Goal: Information Seeking & Learning: Learn about a topic

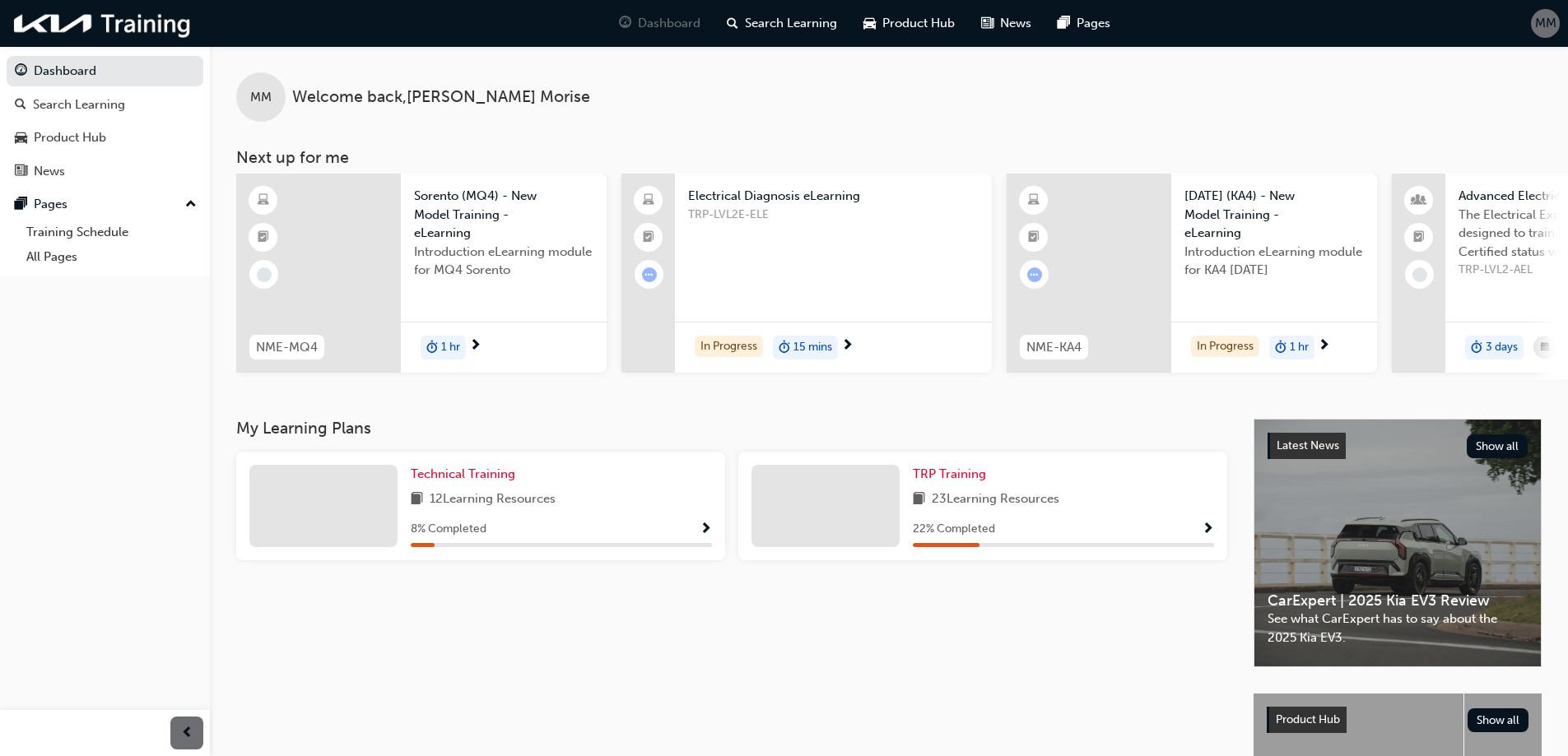
click at [1551, 24] on span "MM" at bounding box center [1545, 24] width 21 height 19
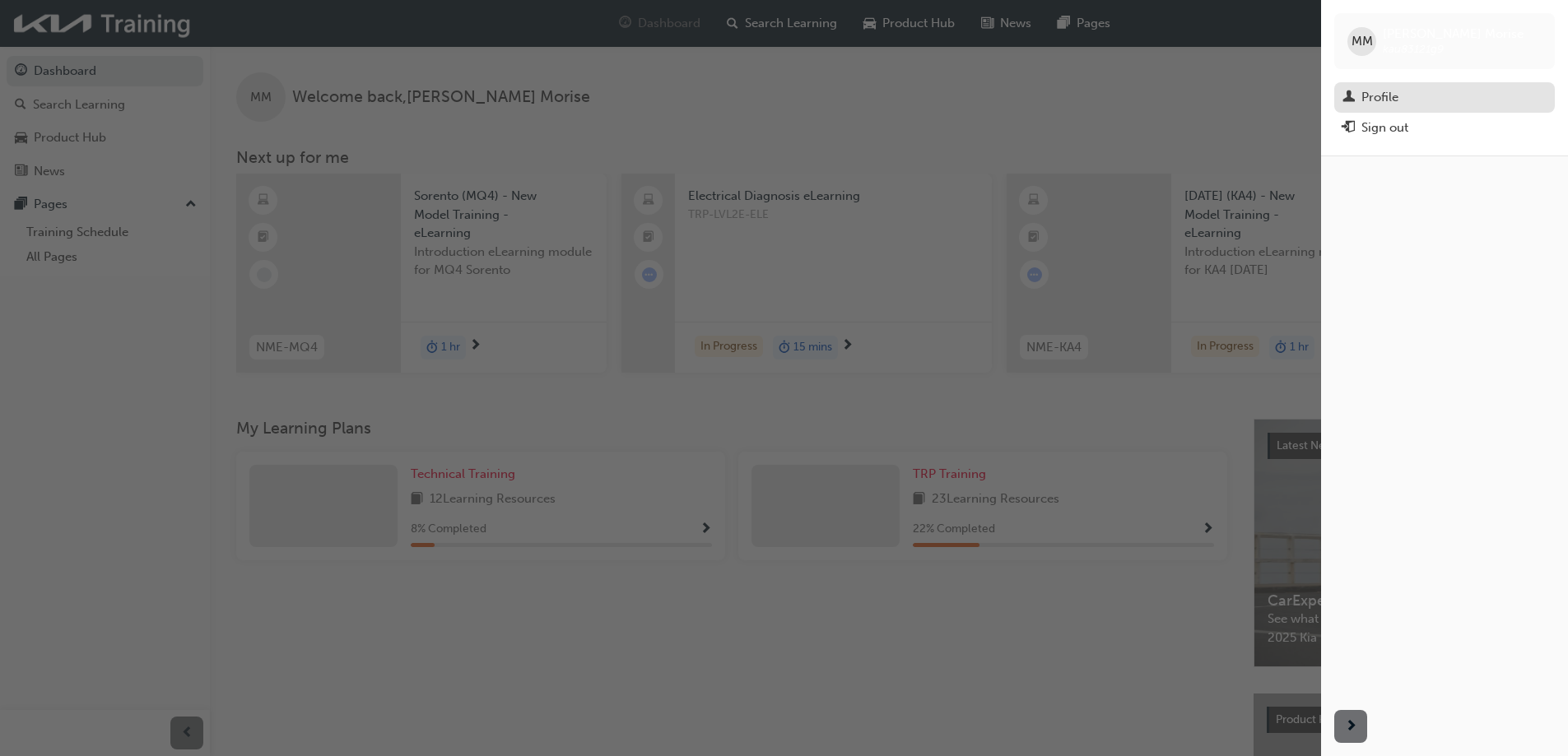
click at [1405, 99] on div "Profile" at bounding box center [1444, 97] width 204 height 20
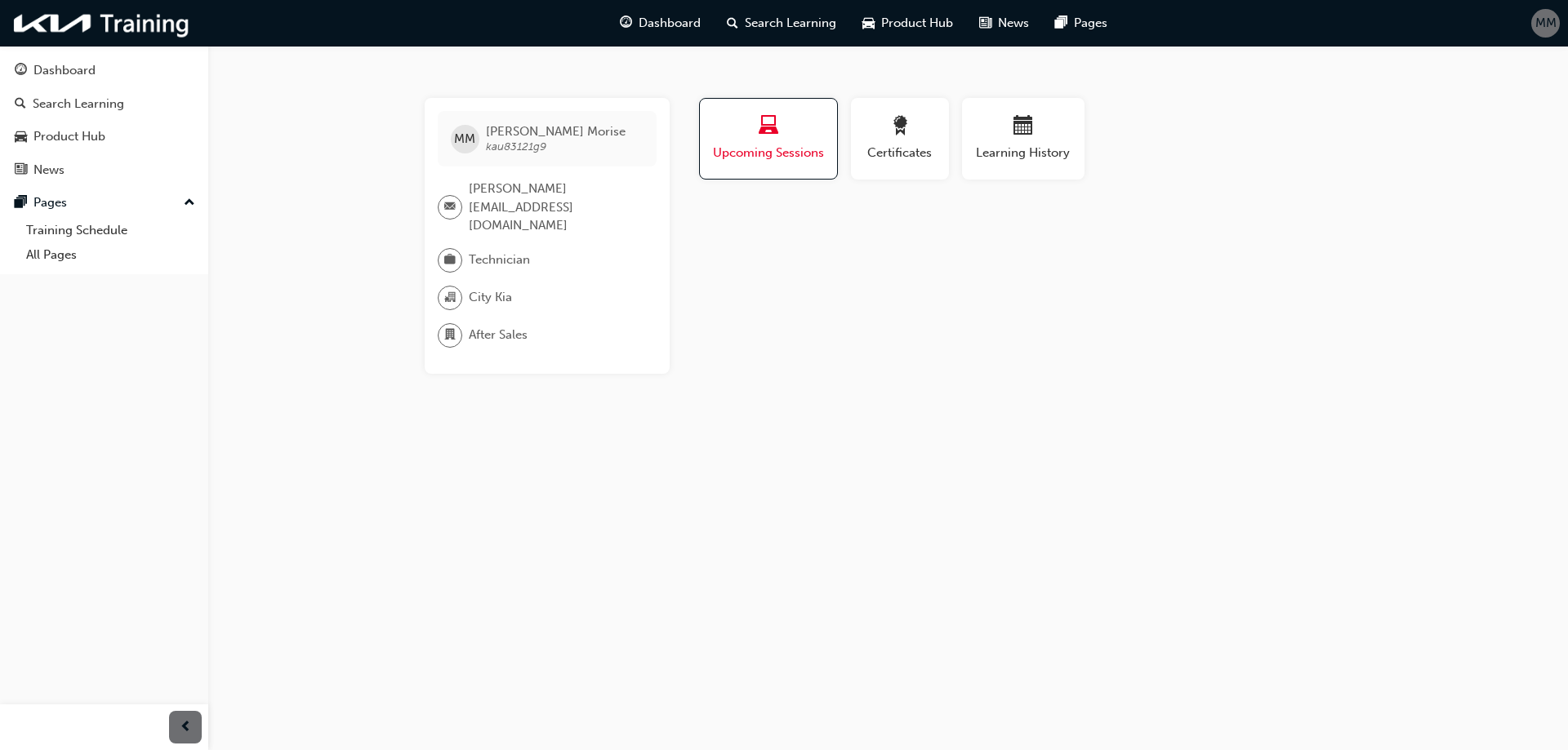
click at [802, 141] on div "Upcoming Sessions" at bounding box center [767, 139] width 112 height 46
click at [783, 140] on div "Upcoming Sessions" at bounding box center [767, 139] width 112 height 46
click at [904, 136] on span "award-icon" at bounding box center [900, 126] width 19 height 22
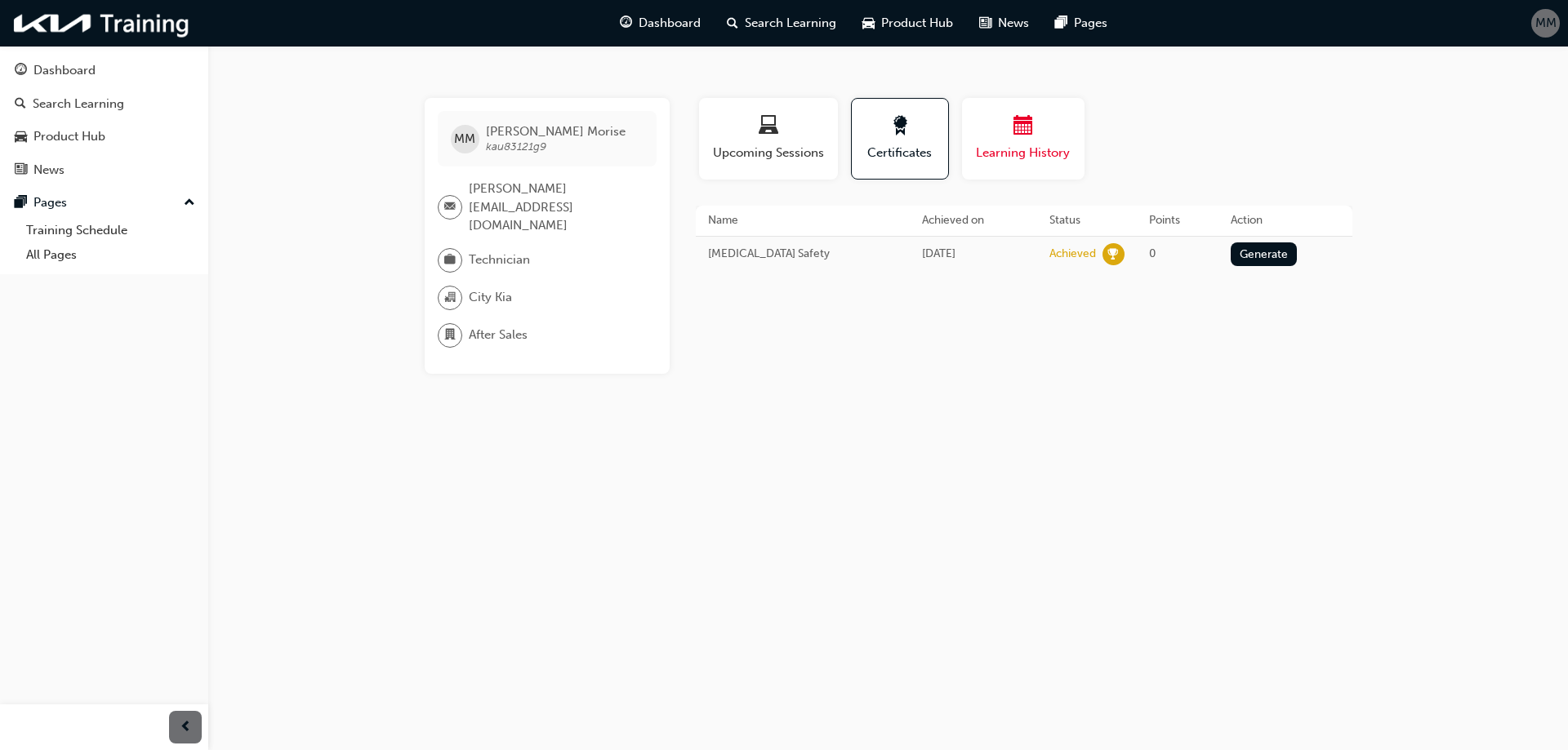
click at [1026, 130] on span "calendar-icon" at bounding box center [1023, 126] width 19 height 22
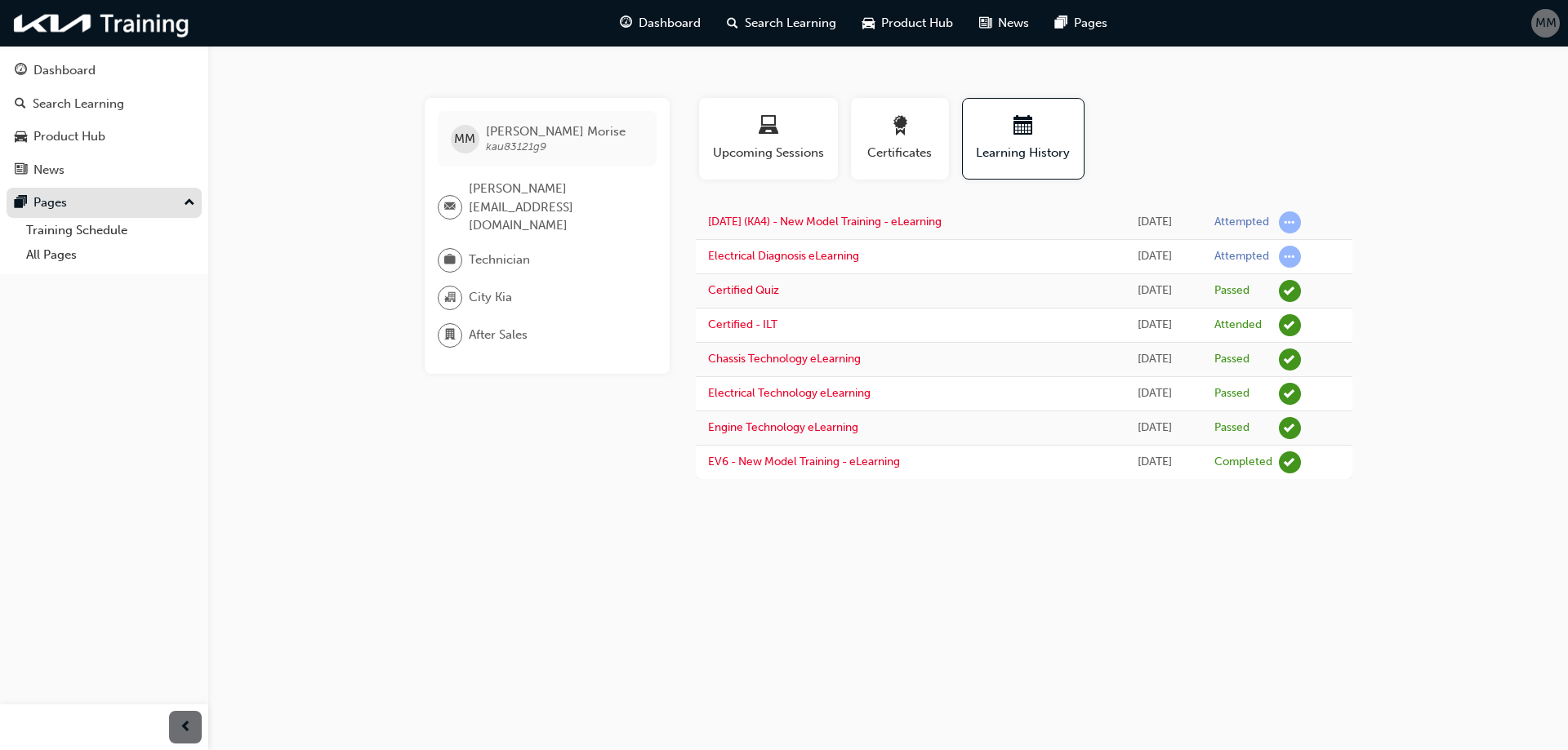
click at [67, 207] on div "Pages" at bounding box center [104, 202] width 179 height 20
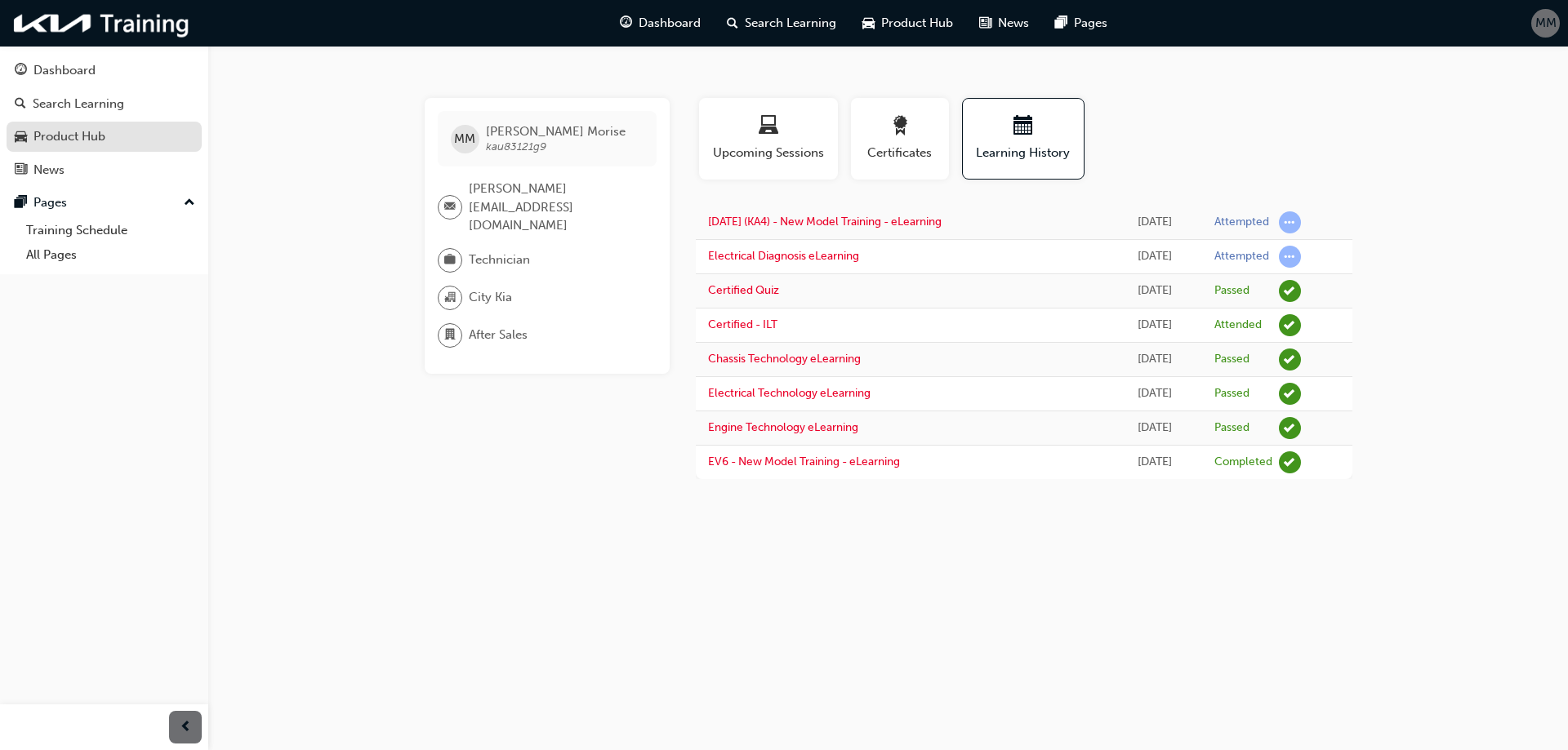
click at [168, 142] on div "Product Hub" at bounding box center [104, 136] width 179 height 20
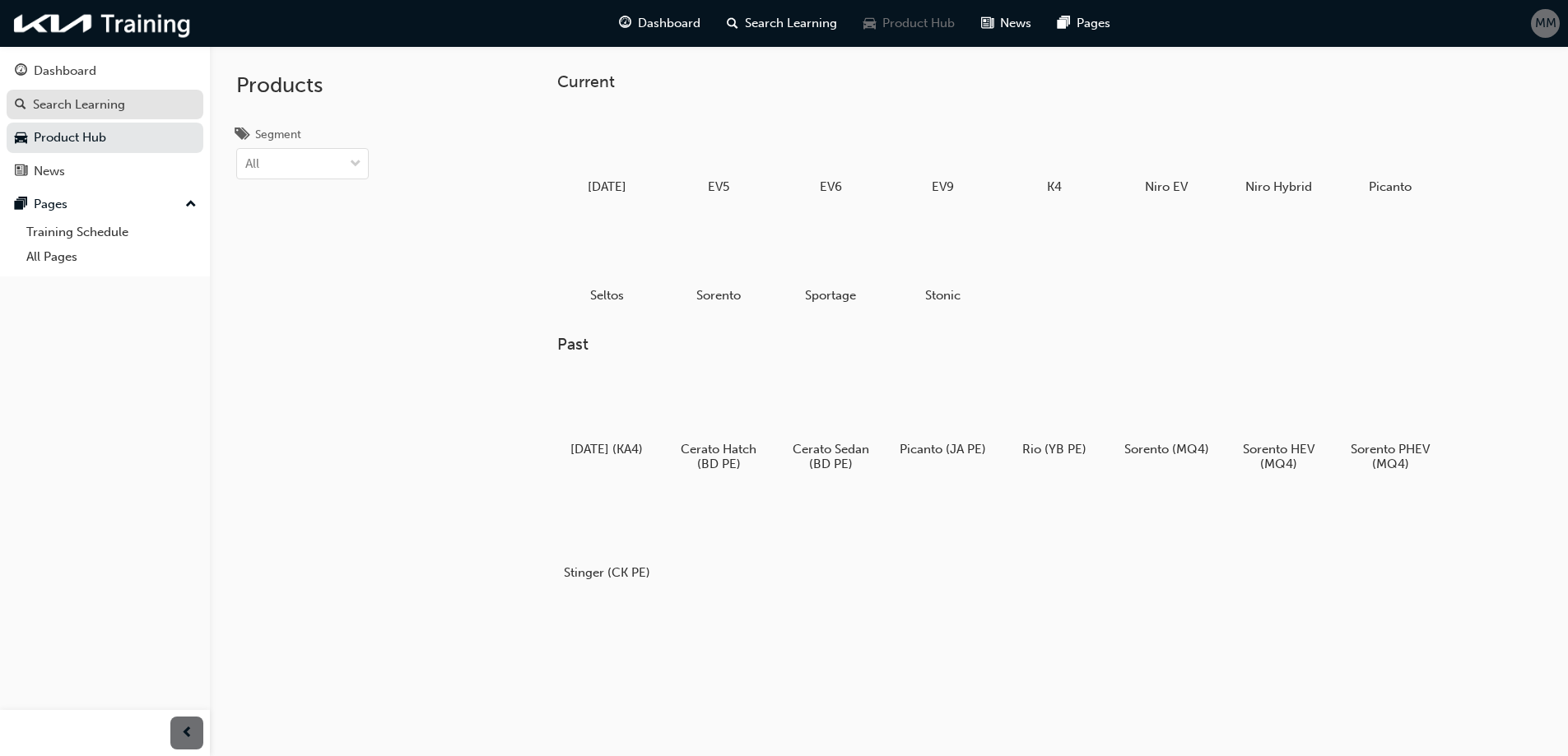
click at [142, 107] on div "Search Learning" at bounding box center [105, 105] width 180 height 20
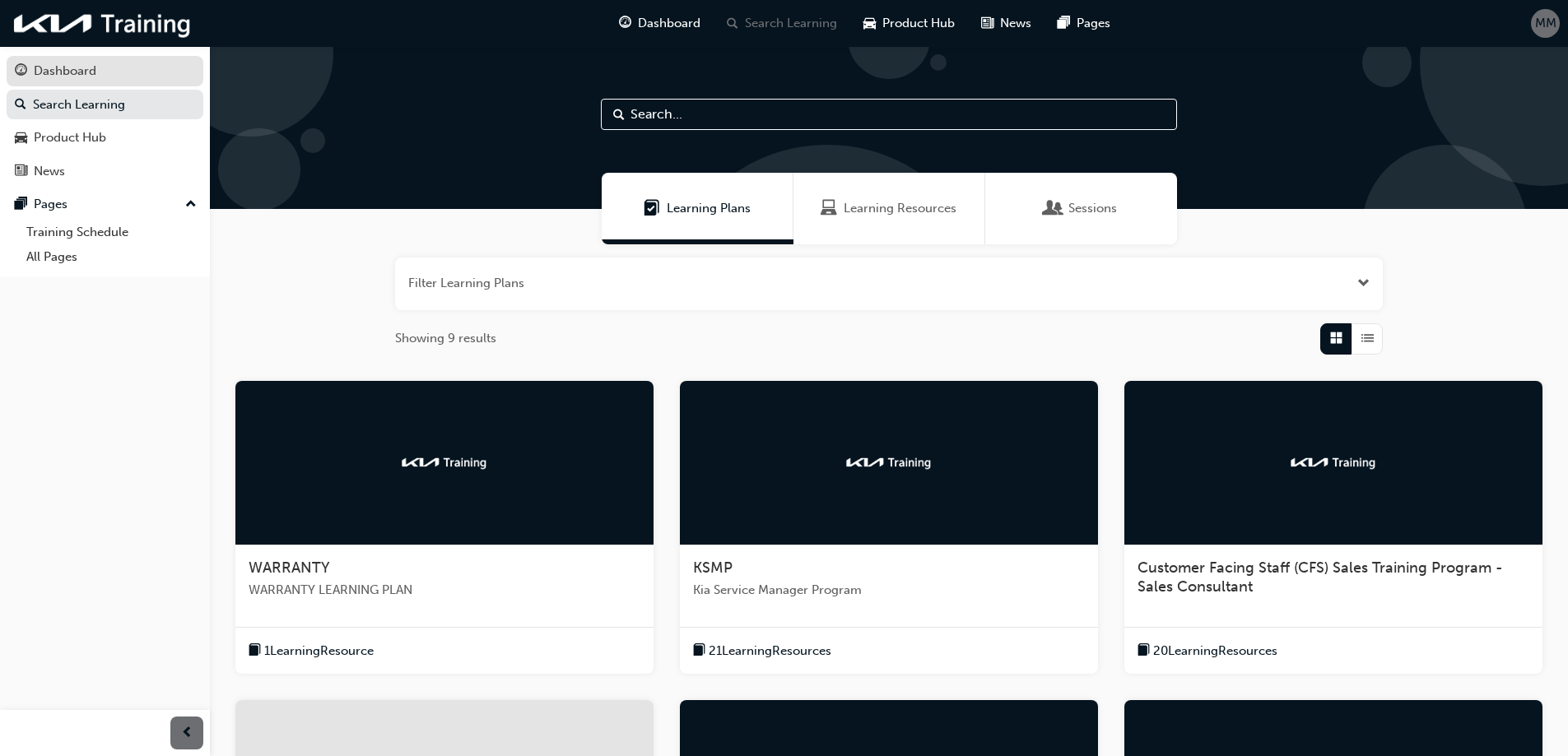
click at [81, 59] on link "Dashboard" at bounding box center [105, 71] width 197 height 31
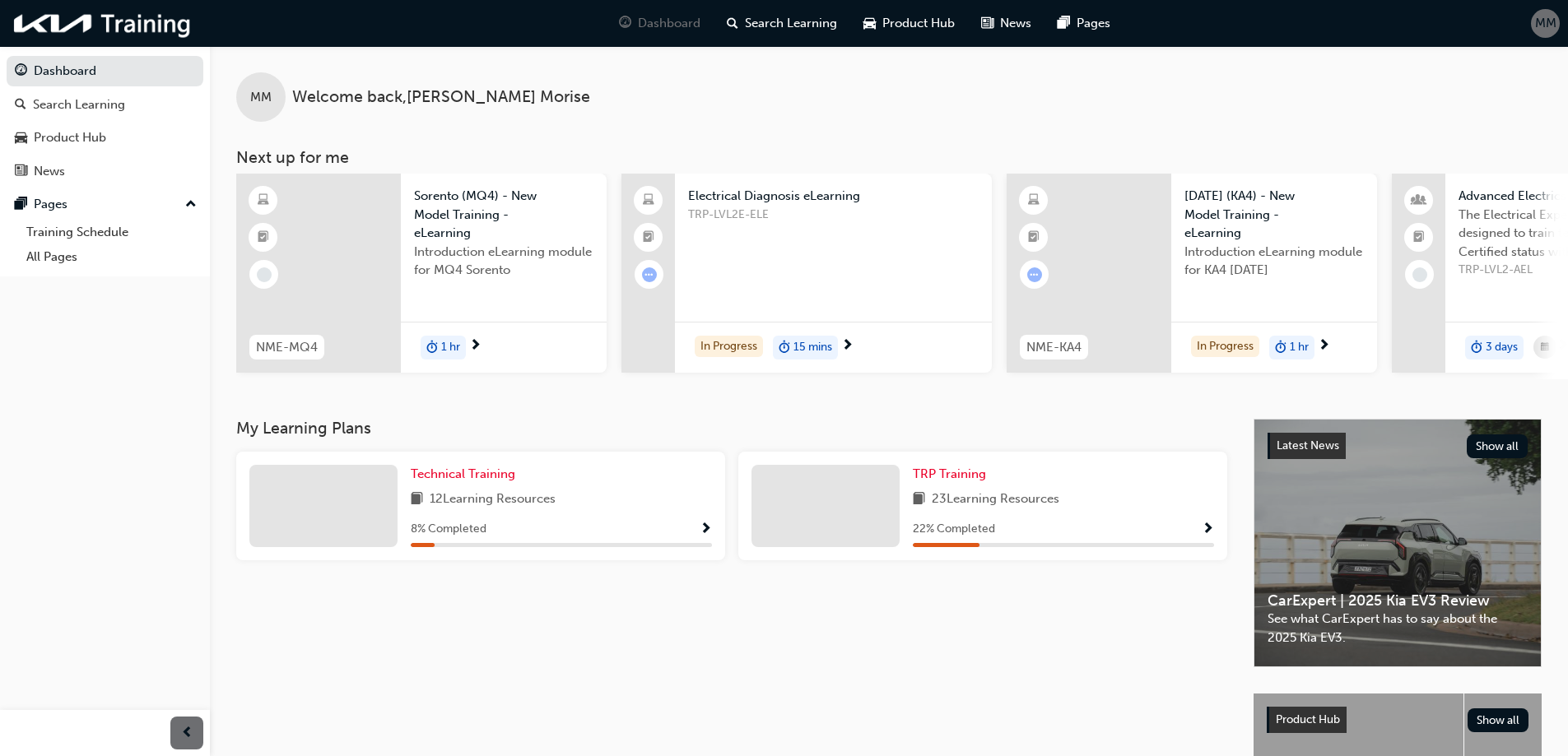
click at [1208, 537] on span "Show Progress" at bounding box center [1208, 530] width 12 height 15
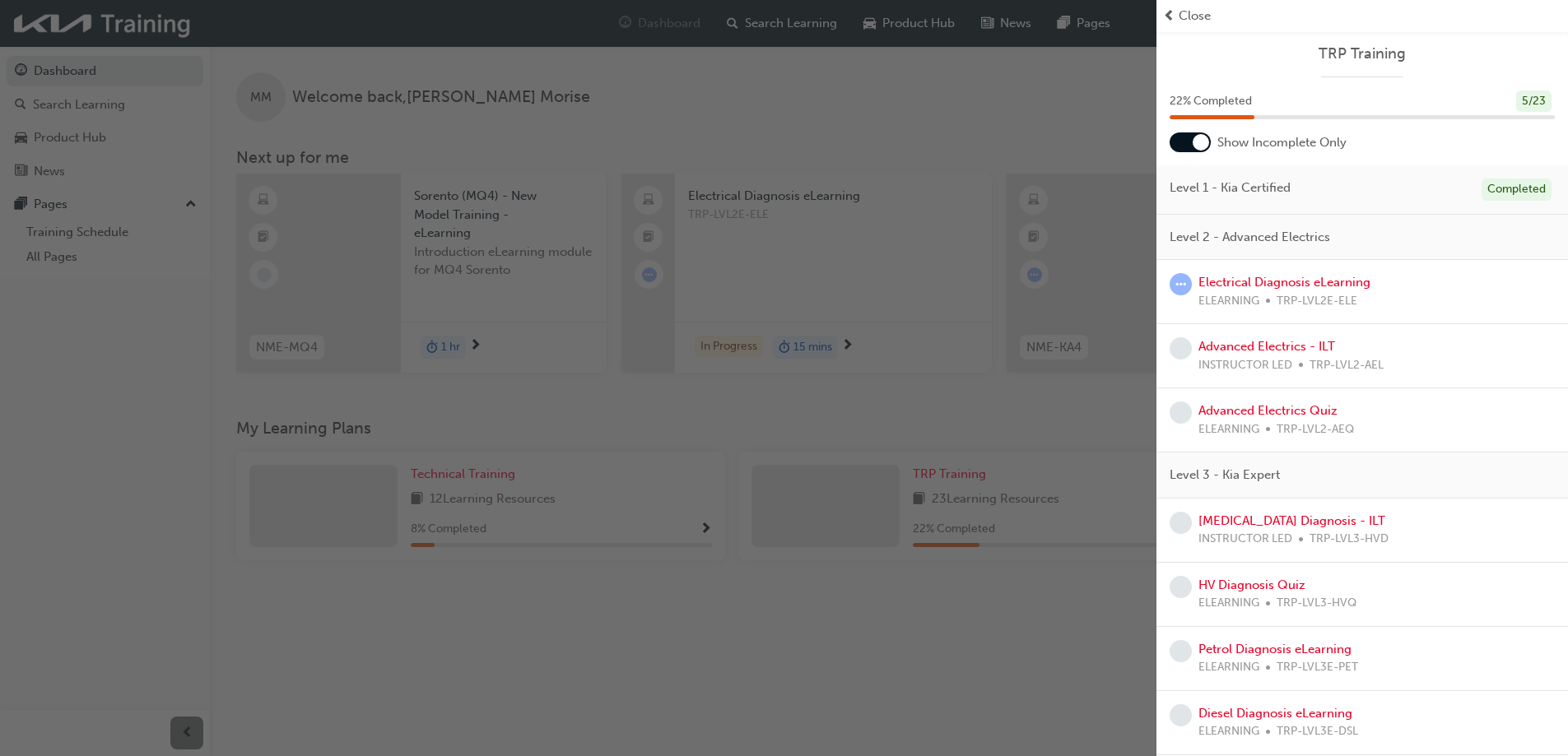
click at [955, 138] on div "button" at bounding box center [577, 378] width 1156 height 756
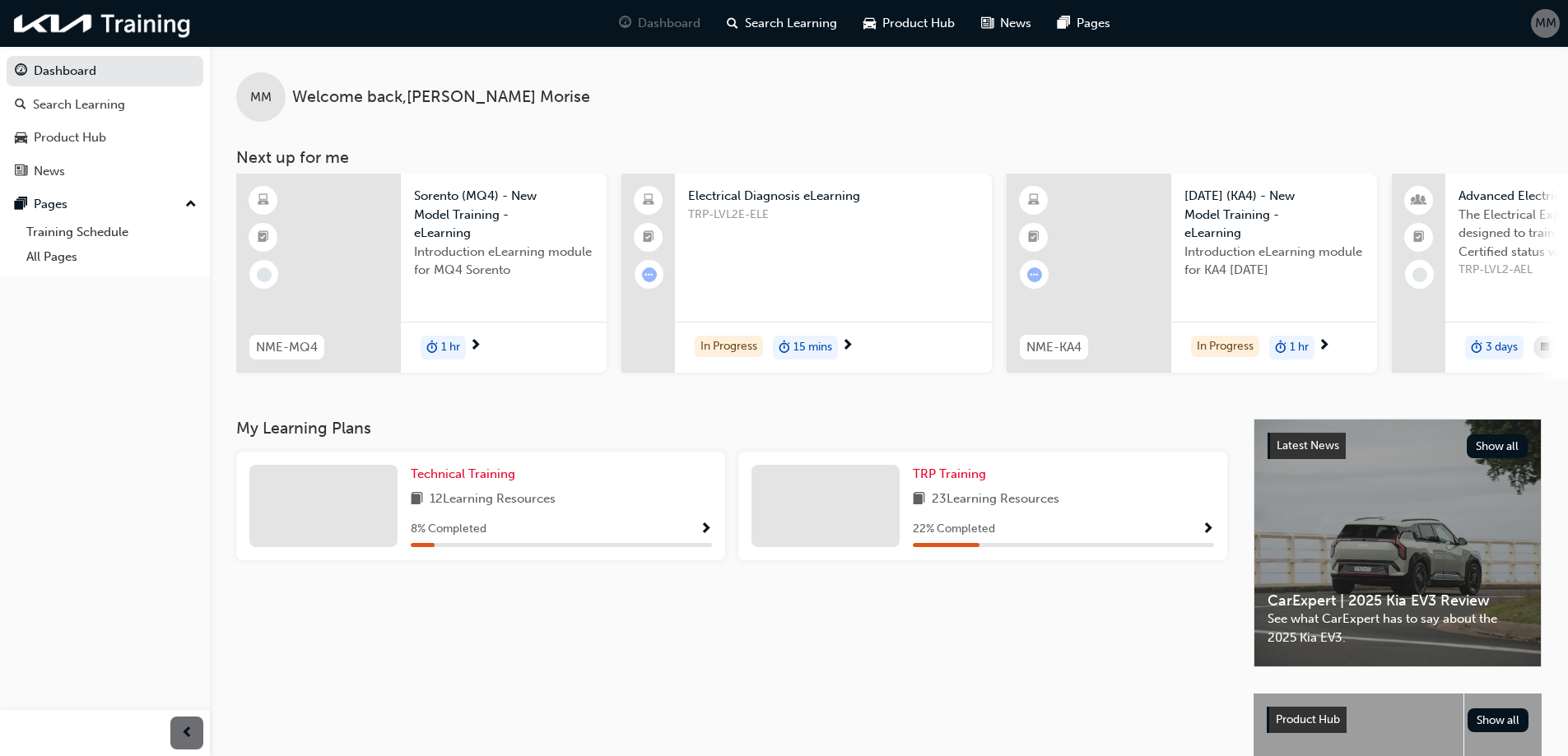
click at [1554, 19] on span "MM" at bounding box center [1545, 24] width 21 height 19
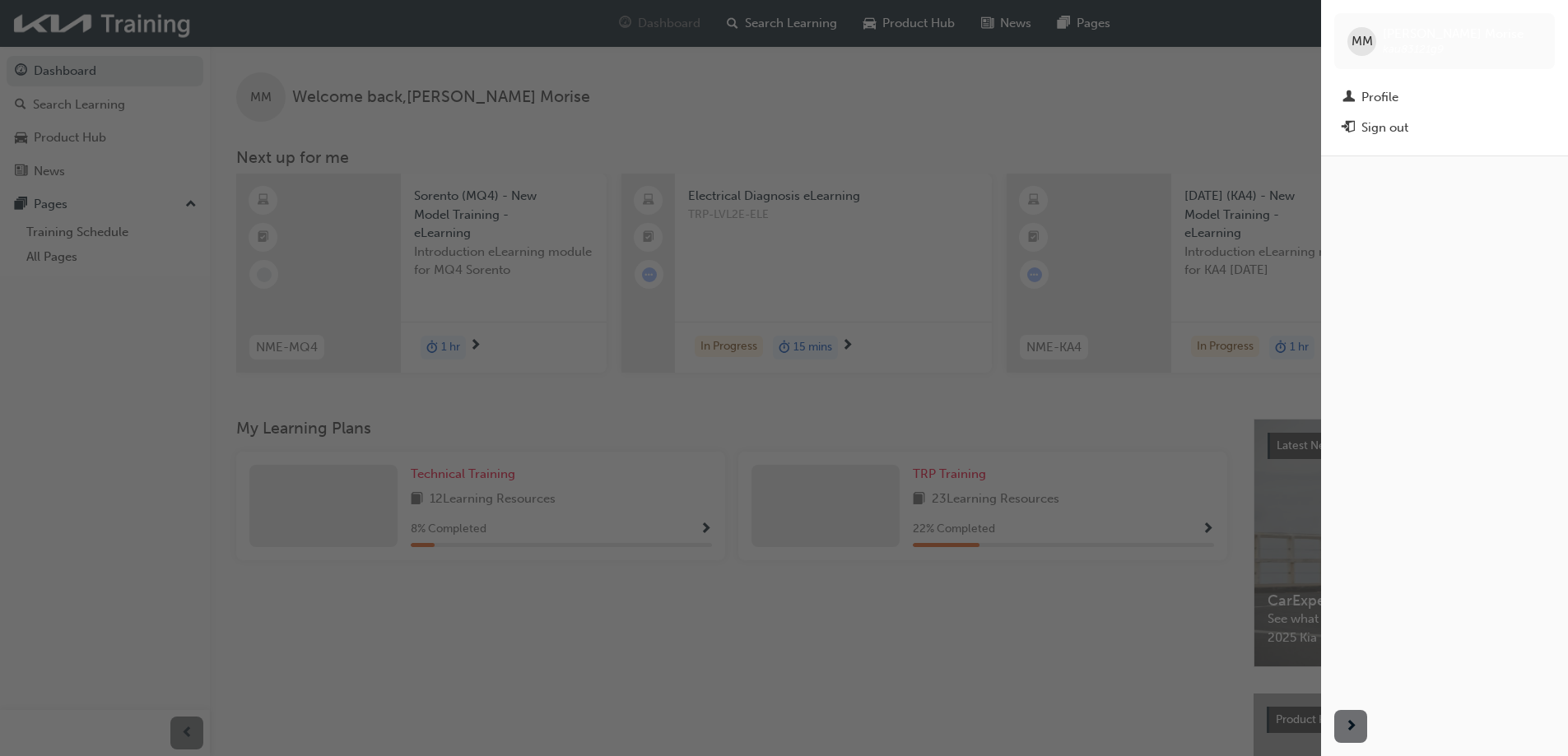
click at [1375, 35] on div "MM" at bounding box center [1361, 41] width 29 height 29
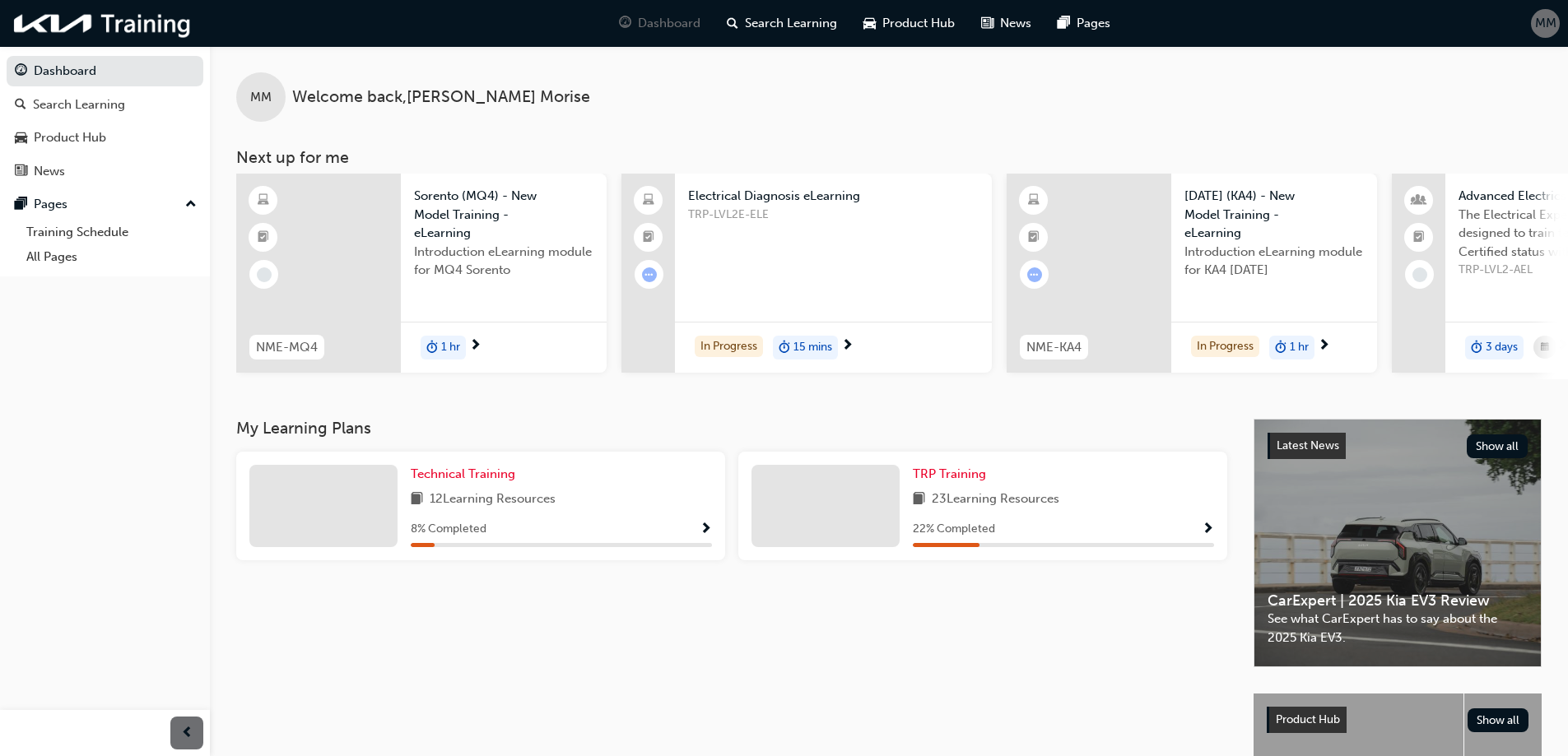
click at [1559, 18] on div "Dashboard Search Learning Product Hub News Pages MM" at bounding box center [784, 23] width 1568 height 47
